Goal: Transaction & Acquisition: Book appointment/travel/reservation

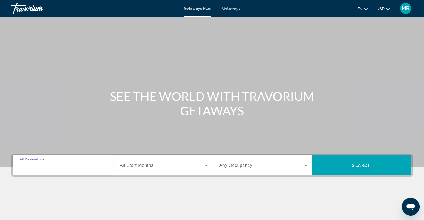
click at [82, 168] on input "Destination All Destinations" at bounding box center [64, 166] width 88 height 7
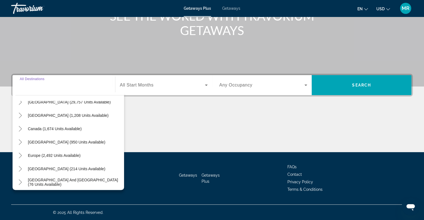
scroll to position [56, 0]
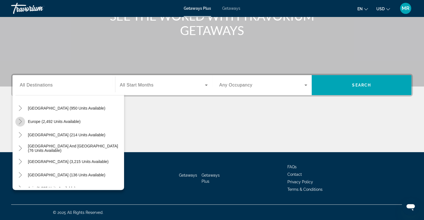
click at [21, 120] on icon "Toggle Europe (2,492 units available)" at bounding box center [21, 122] width 6 height 6
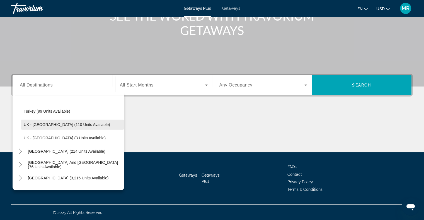
scroll to position [320, 0]
click at [44, 124] on span "UK - [GEOGRAPHIC_DATA] (110 units available)" at bounding box center [67, 124] width 86 height 4
type input "**********"
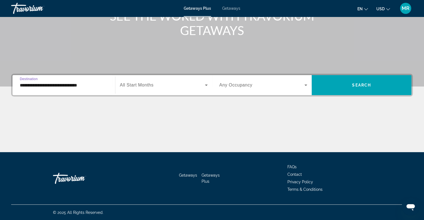
click at [205, 84] on icon "Search widget" at bounding box center [206, 85] width 7 height 7
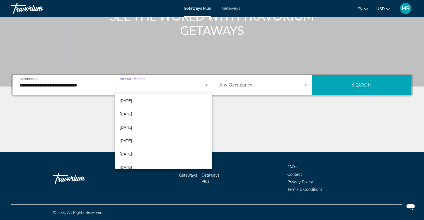
scroll to position [84, 0]
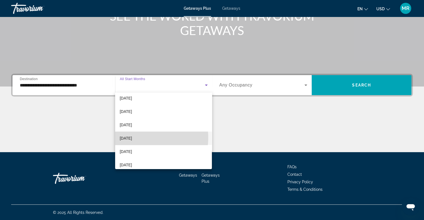
click at [139, 138] on mat-option "[DATE]" at bounding box center [163, 138] width 97 height 13
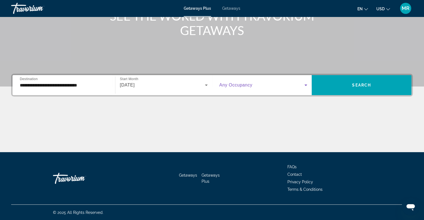
click at [306, 85] on icon "Search widget" at bounding box center [305, 85] width 3 height 1
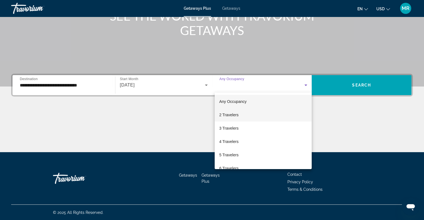
drag, startPoint x: 277, startPoint y: 114, endPoint x: 281, endPoint y: 113, distance: 3.6
click at [280, 113] on mat-option "2 Travelers" at bounding box center [262, 114] width 97 height 13
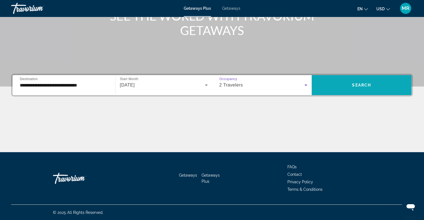
click at [334, 82] on span "Search widget" at bounding box center [361, 85] width 100 height 13
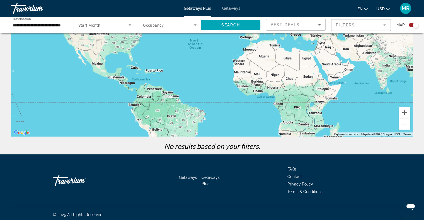
scroll to position [72, 0]
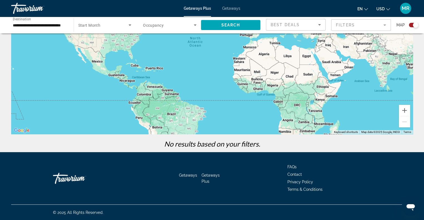
click at [191, 174] on span "Getaways" at bounding box center [188, 175] width 18 height 4
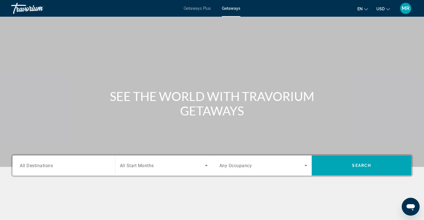
click at [48, 165] on span "All Destinations" at bounding box center [36, 165] width 33 height 5
click at [48, 165] on input "Destination All Destinations" at bounding box center [64, 166] width 88 height 7
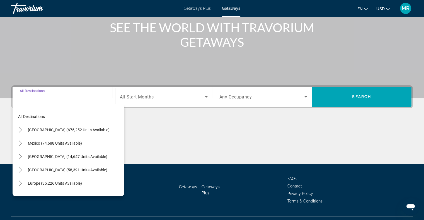
scroll to position [80, 0]
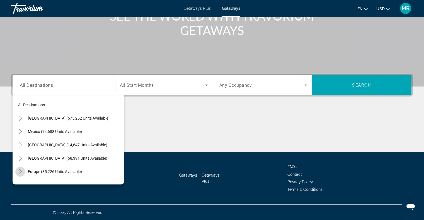
click at [21, 170] on icon "Toggle Europe (35,226 units available)" at bounding box center [21, 172] width 6 height 6
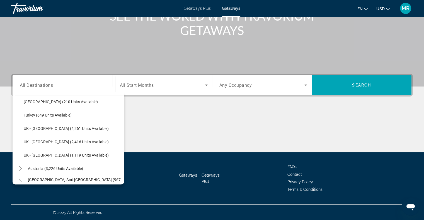
scroll to position [348, 0]
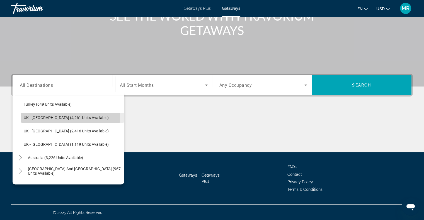
click at [65, 116] on span "UK - [GEOGRAPHIC_DATA] (4,261 units available)" at bounding box center [66, 118] width 85 height 4
type input "**********"
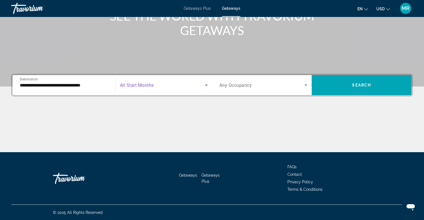
click at [205, 85] on icon "Search widget" at bounding box center [206, 85] width 7 height 7
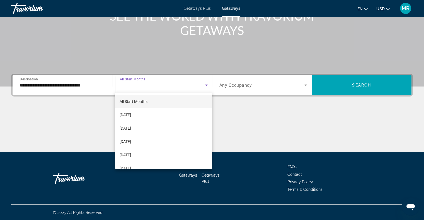
click at [179, 103] on mat-option "All Start Months" at bounding box center [163, 101] width 97 height 13
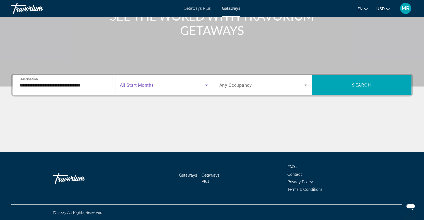
click at [305, 84] on icon "Search widget" at bounding box center [305, 85] width 7 height 7
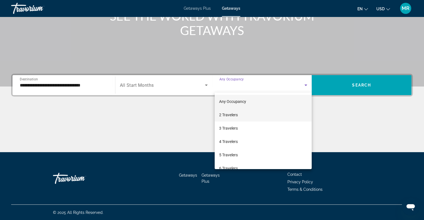
click at [284, 114] on mat-option "2 Travelers" at bounding box center [262, 114] width 97 height 13
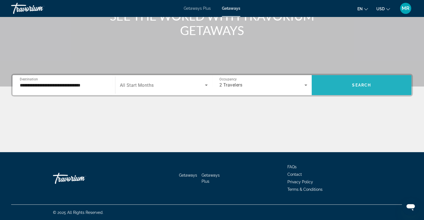
click at [344, 87] on span "Search widget" at bounding box center [361, 85] width 100 height 13
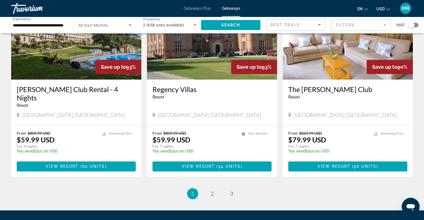
scroll to position [688, 0]
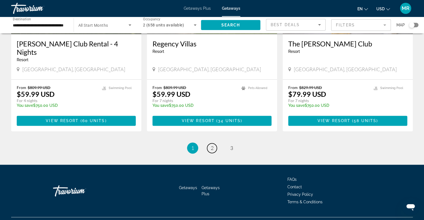
click at [215, 143] on link "page 2" at bounding box center [212, 148] width 10 height 10
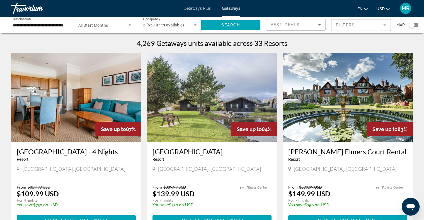
click at [316, 150] on h3 "[PERSON_NAME] Elmers Court Rental" at bounding box center [347, 152] width 119 height 8
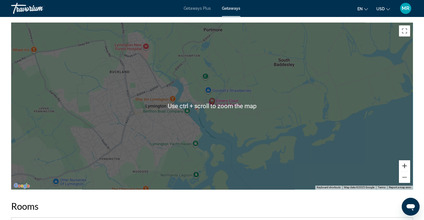
scroll to position [724, 0]
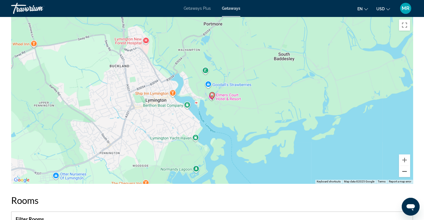
click at [403, 169] on button "Zoom out" at bounding box center [404, 171] width 11 height 11
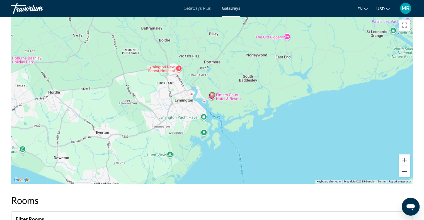
click at [402, 169] on button "Zoom out" at bounding box center [404, 171] width 11 height 11
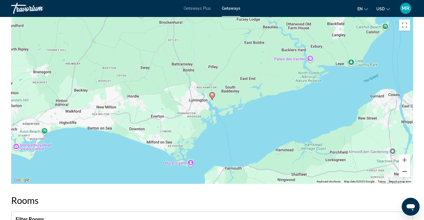
click at [402, 169] on button "Zoom out" at bounding box center [404, 171] width 11 height 11
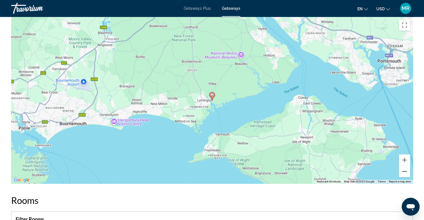
click at [402, 169] on button "Zoom out" at bounding box center [404, 171] width 11 height 11
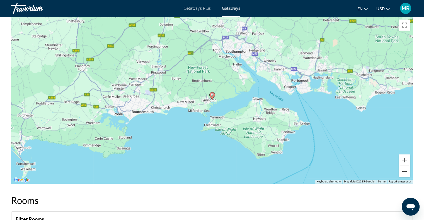
click at [402, 169] on button "Zoom out" at bounding box center [404, 171] width 11 height 11
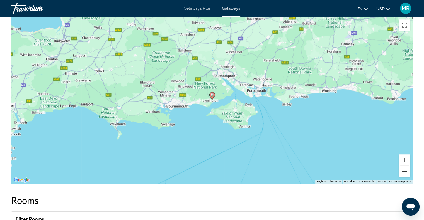
click at [402, 169] on button "Zoom out" at bounding box center [404, 171] width 11 height 11
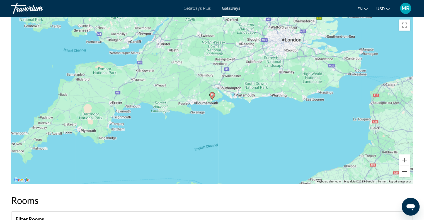
click at [404, 171] on button "Zoom out" at bounding box center [404, 171] width 11 height 11
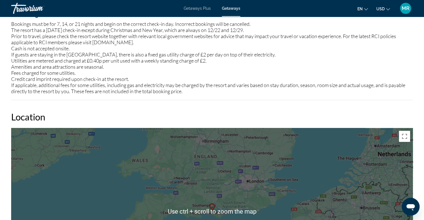
scroll to position [501, 0]
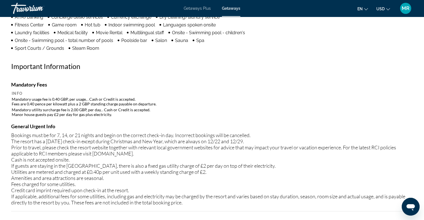
drag, startPoint x: 174, startPoint y: 2, endPoint x: 125, endPoint y: 55, distance: 72.9
click at [125, 55] on div "Amenities Fitness Center ATM/banking Concierge desk/services Currency exchange …" at bounding box center [211, 83] width 401 height 255
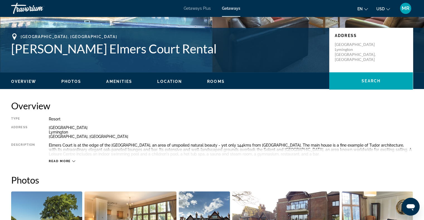
scroll to position [0, 0]
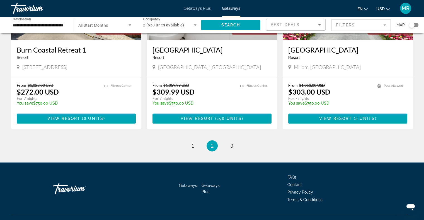
scroll to position [705, 0]
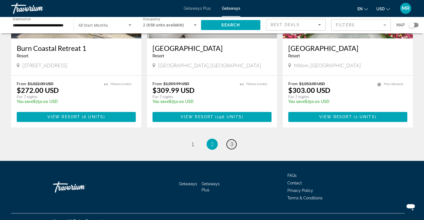
click at [230, 141] on span "3" at bounding box center [231, 144] width 3 height 6
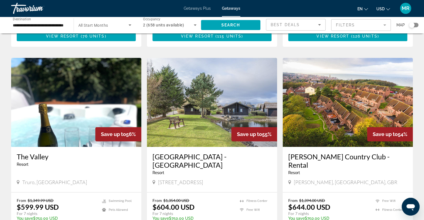
scroll to position [195, 0]
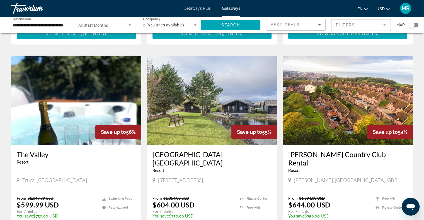
click at [110, 129] on span "Save up to" at bounding box center [113, 132] width 25 height 6
click at [79, 126] on img "Main content" at bounding box center [76, 100] width 130 height 89
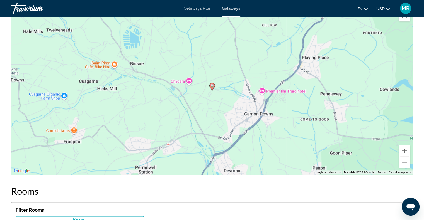
scroll to position [780, 0]
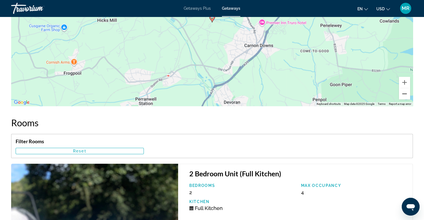
click at [404, 92] on button "Zoom out" at bounding box center [404, 93] width 11 height 11
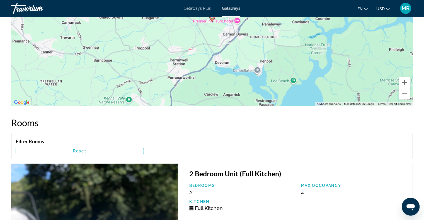
click at [404, 92] on button "Zoom out" at bounding box center [404, 93] width 11 height 11
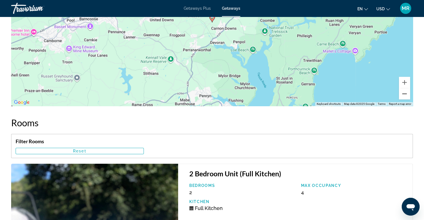
click at [404, 92] on button "Zoom out" at bounding box center [404, 93] width 11 height 11
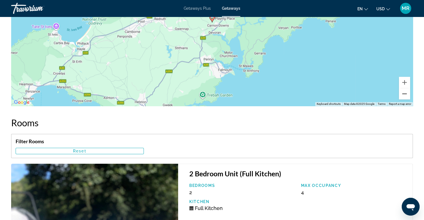
click at [404, 92] on button "Zoom out" at bounding box center [404, 93] width 11 height 11
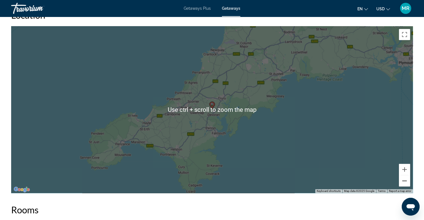
scroll to position [696, 0]
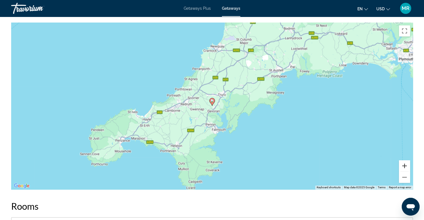
click at [404, 162] on button "Zoom in" at bounding box center [404, 165] width 11 height 11
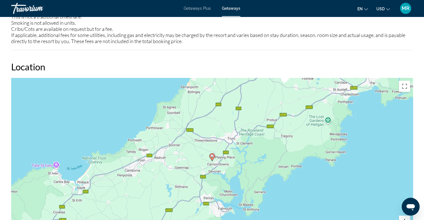
scroll to position [641, 0]
click at [403, 87] on button "Toggle fullscreen view" at bounding box center [404, 86] width 11 height 11
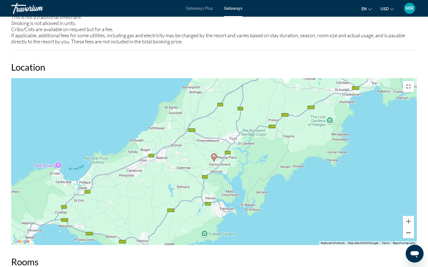
click at [414, 220] on button "Zoom out" at bounding box center [408, 233] width 11 height 11
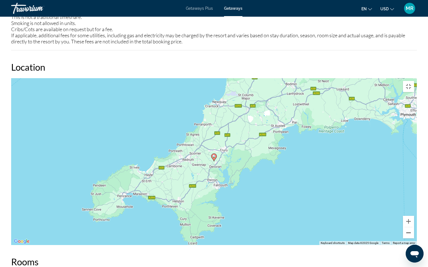
click at [414, 220] on button "Zoom out" at bounding box center [408, 233] width 11 height 11
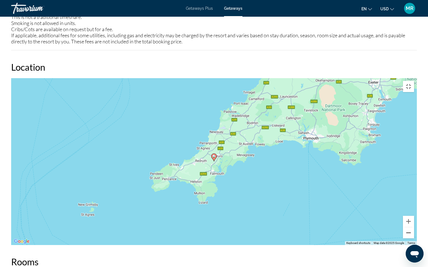
click at [414, 220] on button "Zoom out" at bounding box center [408, 233] width 11 height 11
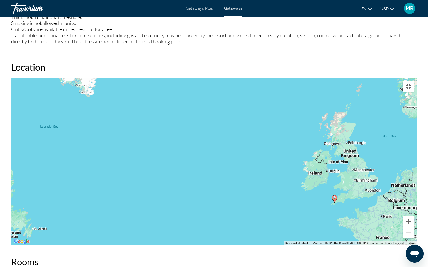
click at [414, 220] on button "Zoom out" at bounding box center [408, 233] width 11 height 11
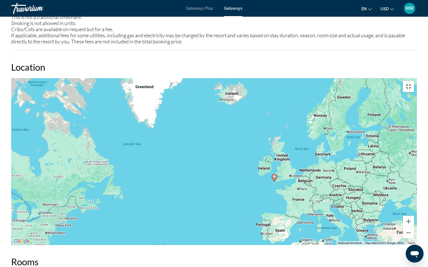
click at [414, 81] on button "Toggle fullscreen view" at bounding box center [408, 86] width 11 height 11
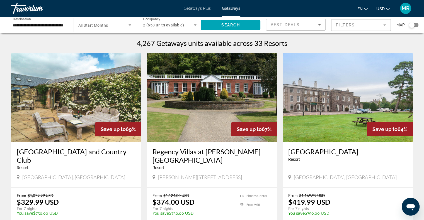
click at [247, 127] on span "Save up to" at bounding box center [248, 129] width 25 height 6
click at [214, 150] on h3 "Regency Villas at [PERSON_NAME][GEOGRAPHIC_DATA]" at bounding box center [211, 156] width 119 height 17
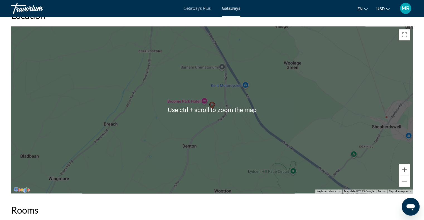
scroll to position [724, 0]
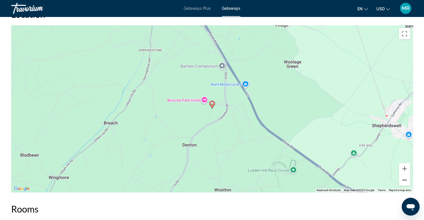
click at [403, 175] on button "Zoom out" at bounding box center [404, 180] width 11 height 11
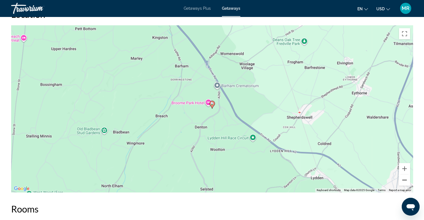
click at [403, 175] on button "Zoom out" at bounding box center [404, 180] width 11 height 11
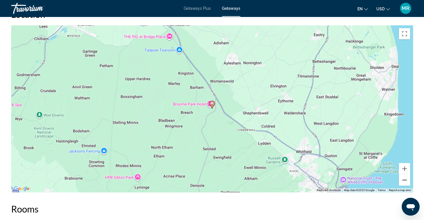
click at [402, 175] on button "Zoom out" at bounding box center [404, 180] width 11 height 11
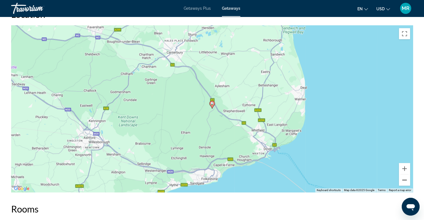
click at [402, 175] on button "Zoom out" at bounding box center [404, 180] width 11 height 11
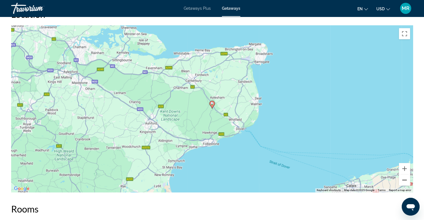
click at [402, 175] on button "Zoom out" at bounding box center [404, 180] width 11 height 11
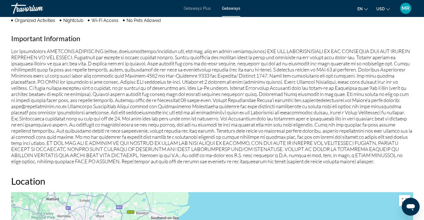
scroll to position [473, 0]
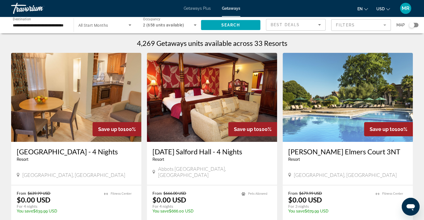
click at [384, 24] on mat-form-field "Filters" at bounding box center [361, 25] width 60 height 12
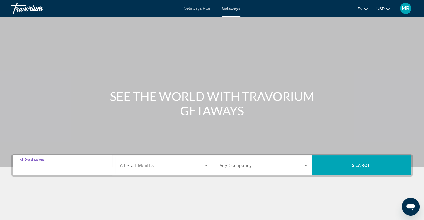
click at [64, 165] on input "Destination All Destinations" at bounding box center [64, 166] width 88 height 7
